Goal: Information Seeking & Learning: Learn about a topic

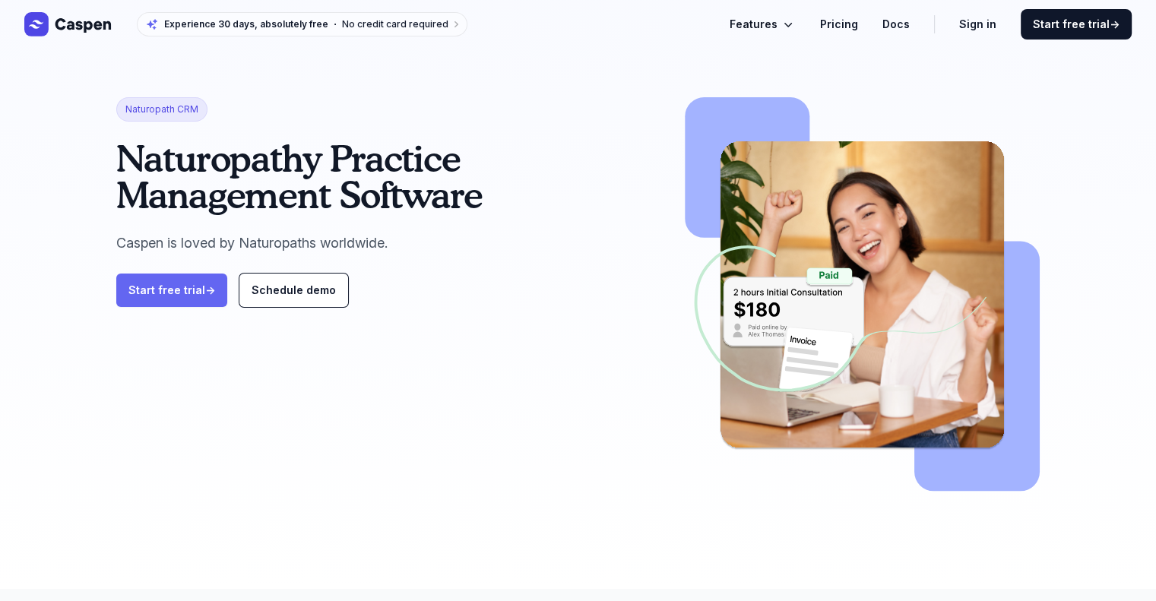
click at [169, 307] on link "Start free trial →" at bounding box center [171, 290] width 111 height 33
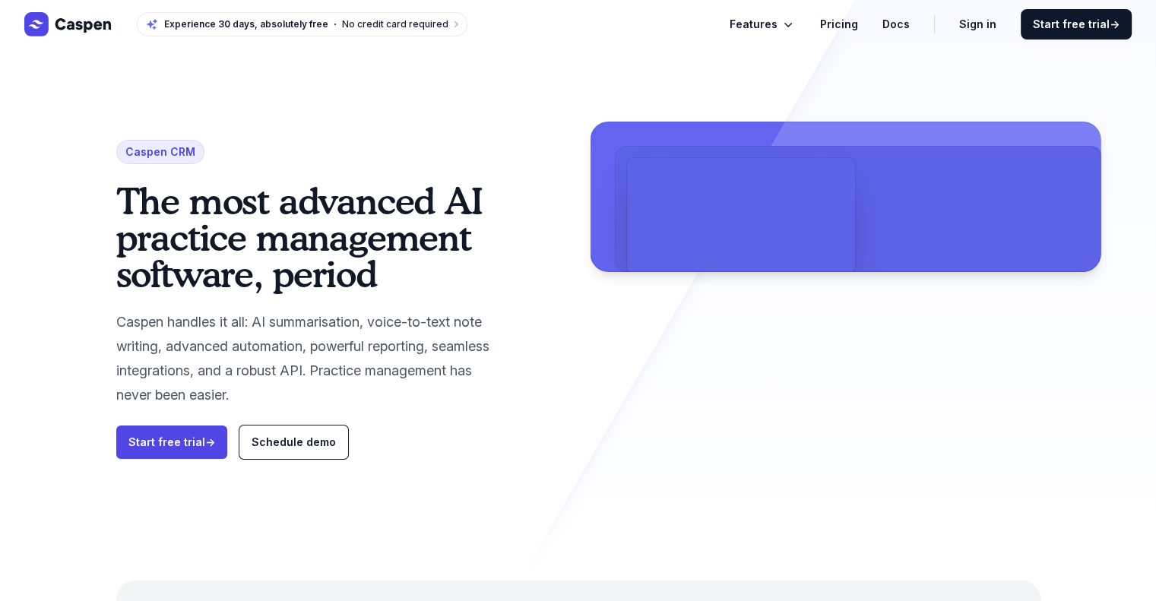
click at [858, 22] on link "Pricing" at bounding box center [839, 24] width 38 height 18
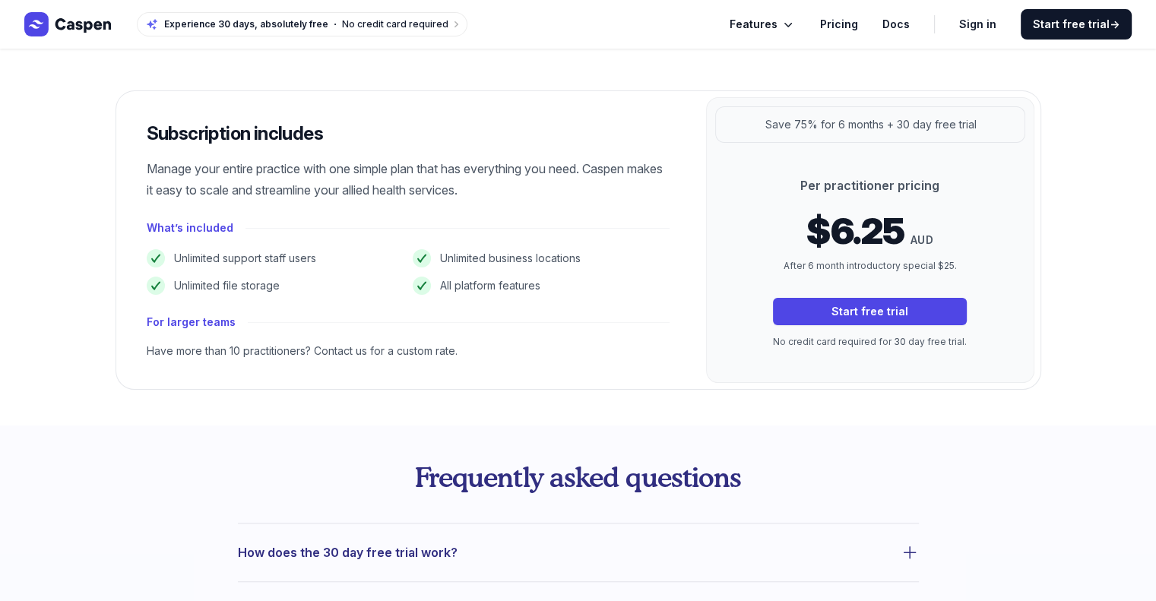
scroll to position [228, 0]
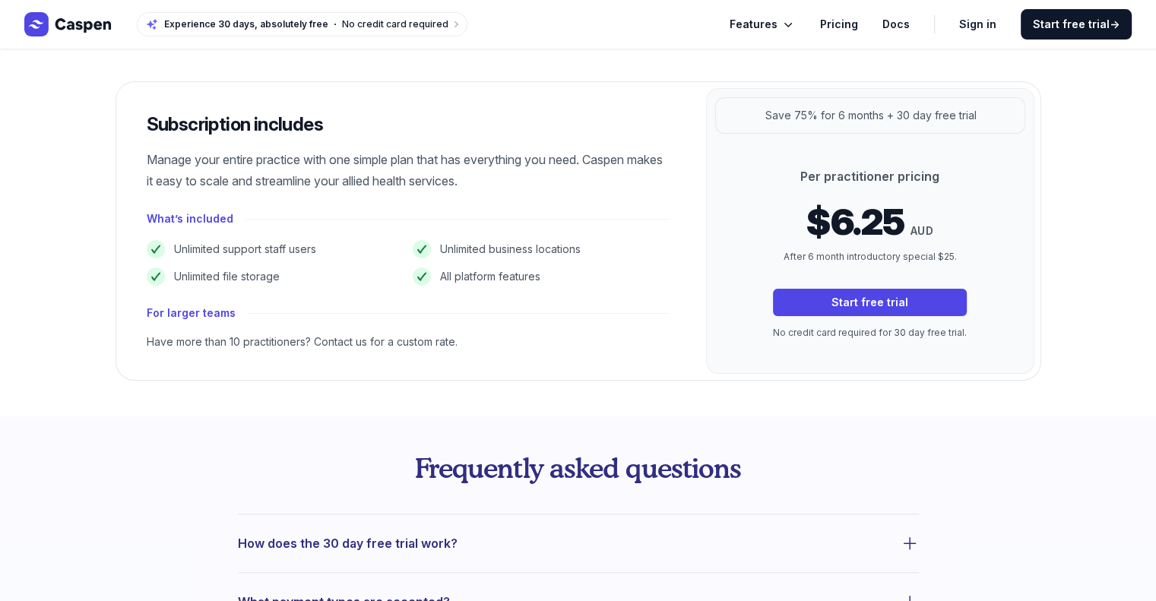
click at [916, 339] on p "No credit card required for 30 day free trial." at bounding box center [870, 332] width 194 height 15
click at [848, 119] on p "Save 75% for 6 months + 30 day free trial" at bounding box center [870, 115] width 211 height 18
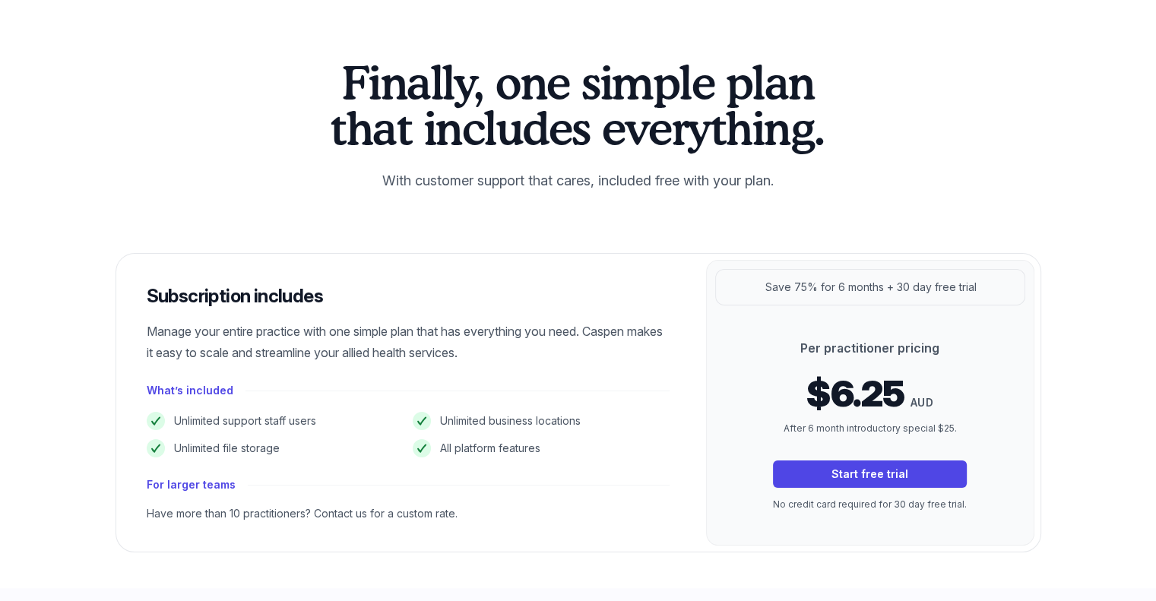
scroll to position [0, 0]
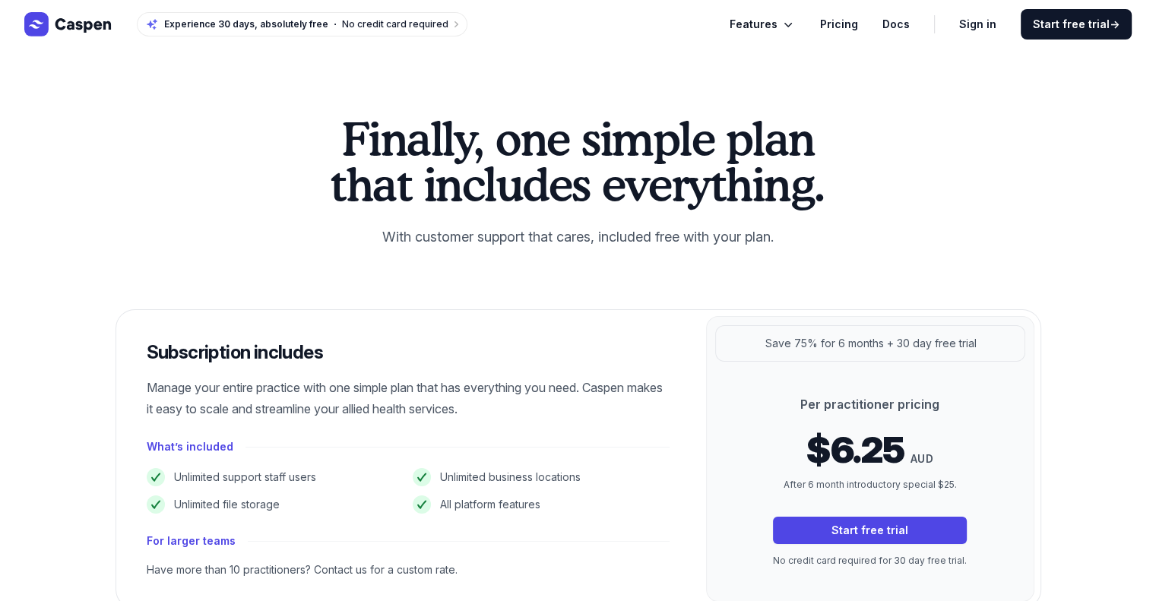
click at [857, 30] on link "Pricing" at bounding box center [839, 24] width 38 height 18
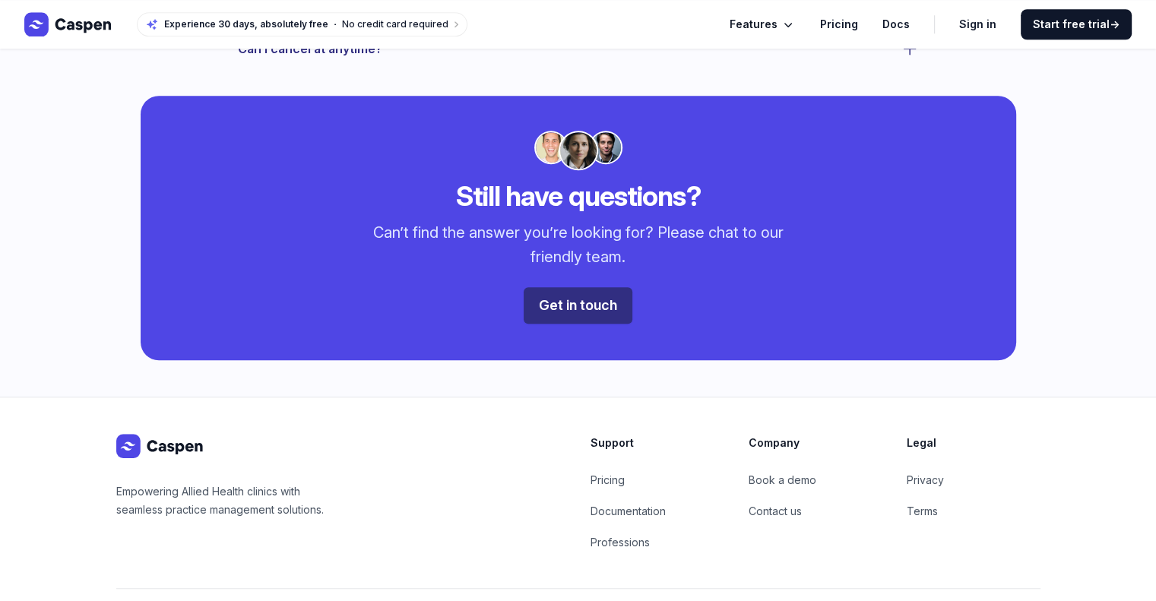
scroll to position [1298, 0]
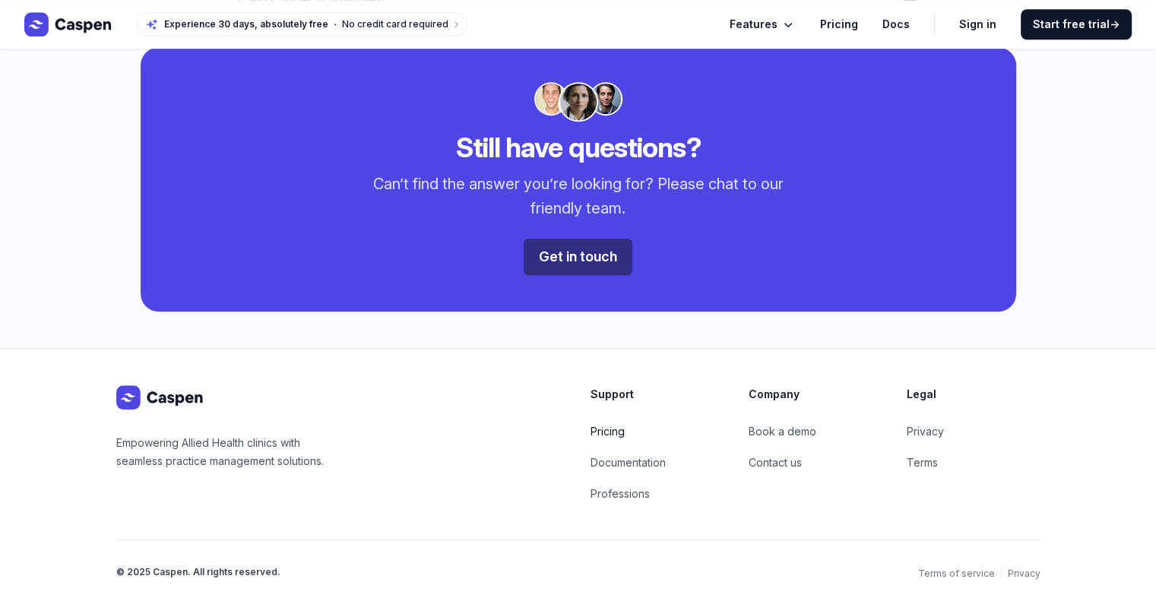
click at [623, 425] on link "Pricing" at bounding box center [608, 431] width 34 height 13
click at [601, 425] on link "Pricing" at bounding box center [608, 431] width 34 height 13
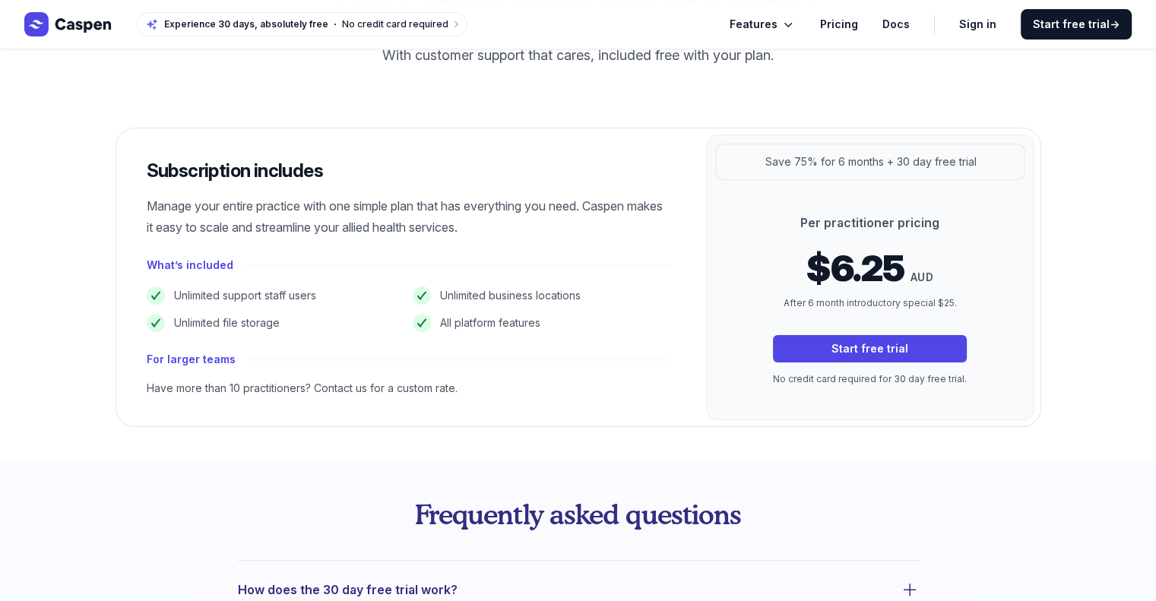
scroll to position [380, 0]
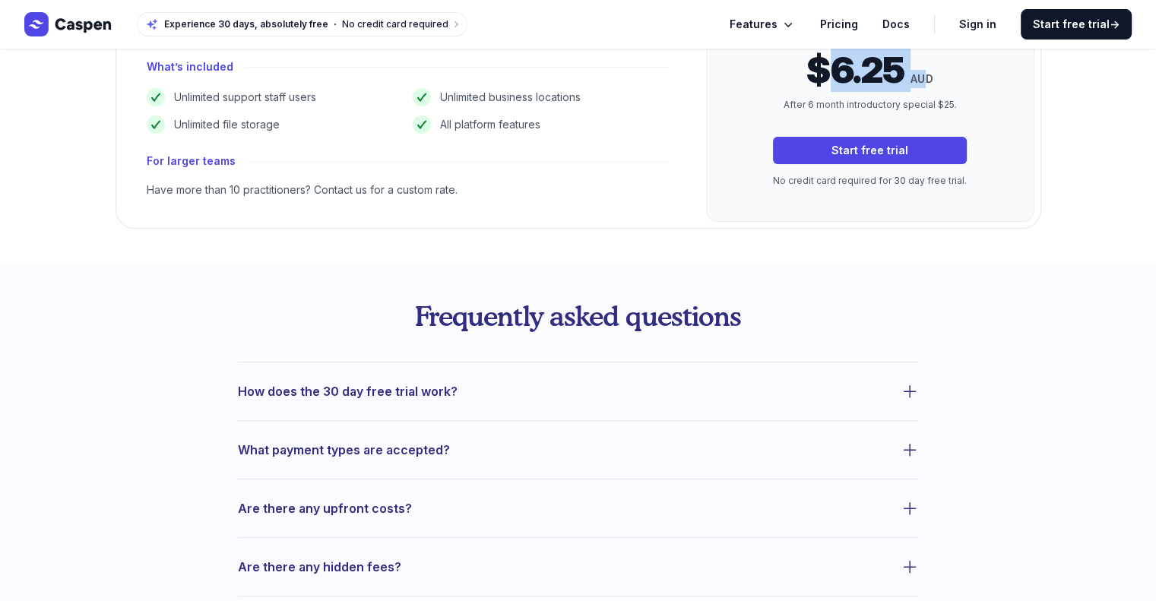
drag, startPoint x: 926, startPoint y: 82, endPoint x: 835, endPoint y: 81, distance: 91.2
click at [835, 81] on p "$6.25 AUD" at bounding box center [870, 70] width 194 height 36
click at [804, 83] on p "$6.25 AUD" at bounding box center [870, 70] width 194 height 36
drag, startPoint x: 803, startPoint y: 83, endPoint x: 946, endPoint y: 79, distance: 143.7
click at [946, 79] on p "$6.25 AUD" at bounding box center [870, 70] width 194 height 36
